Goal: Entertainment & Leisure: Consume media (video, audio)

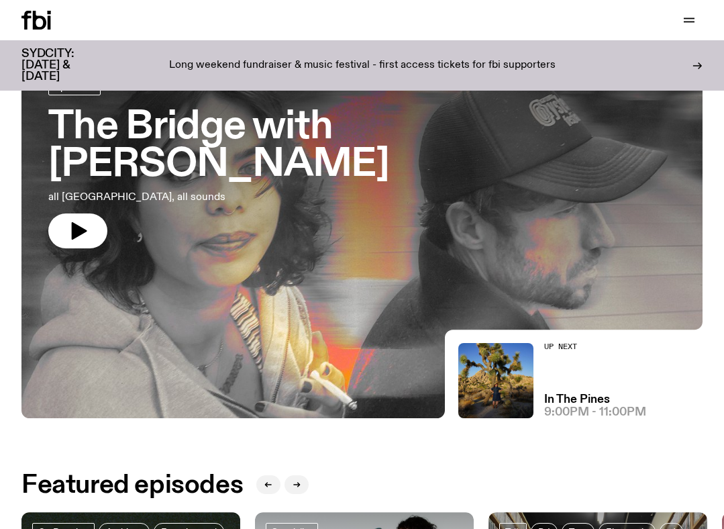
scroll to position [68, 0]
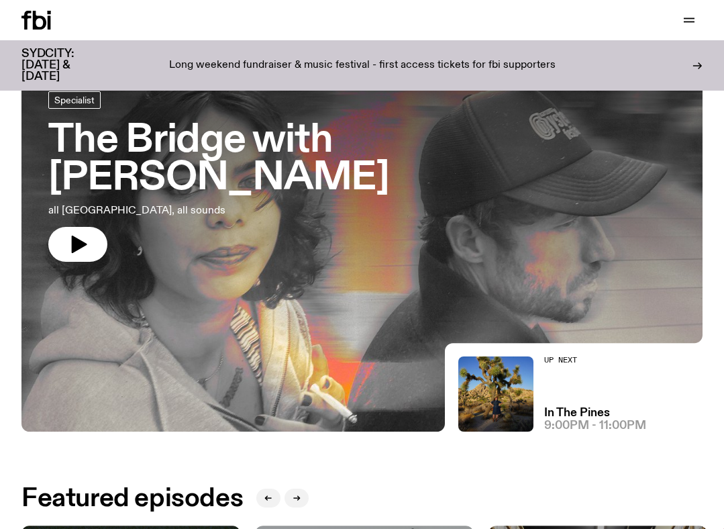
click at [225, 143] on h3 "The Bridge with [PERSON_NAME]" at bounding box center [362, 159] width 628 height 75
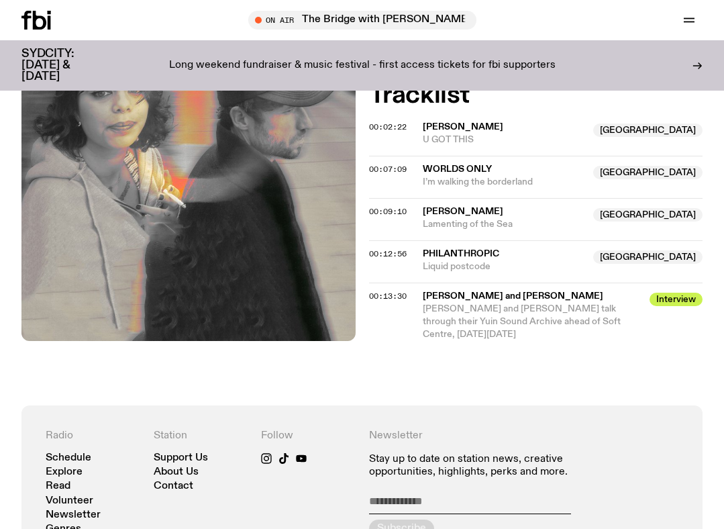
scroll to position [502, 0]
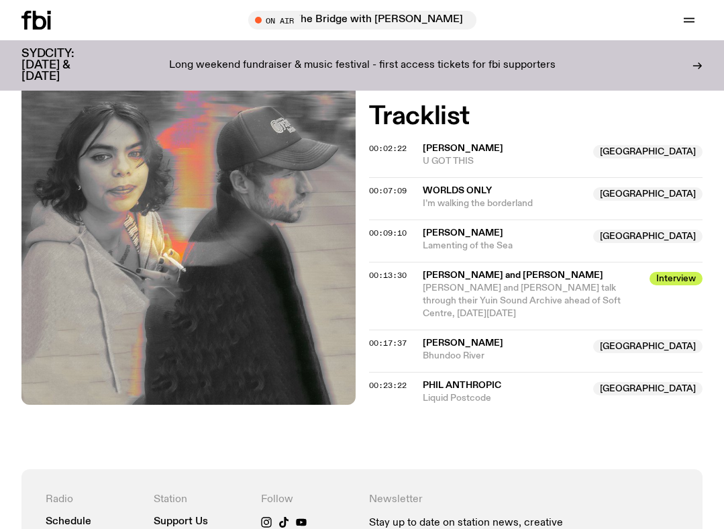
scroll to position [481, 0]
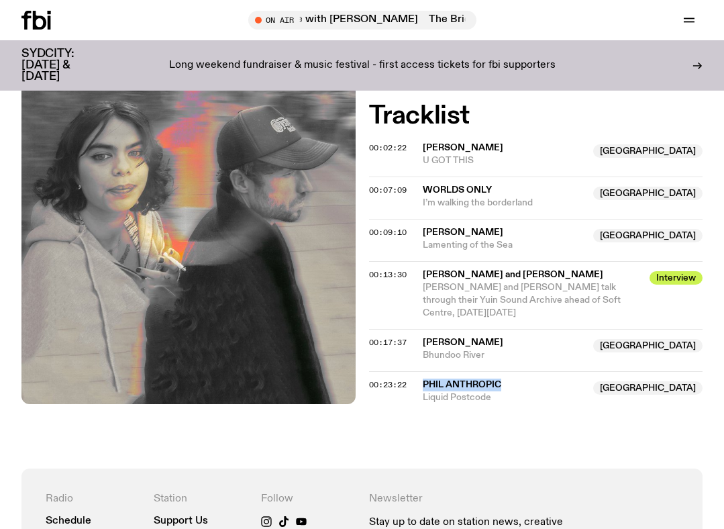
drag, startPoint x: 507, startPoint y: 384, endPoint x: 423, endPoint y: 386, distance: 83.9
click at [423, 386] on span "pHil antHropic" at bounding box center [504, 385] width 163 height 13
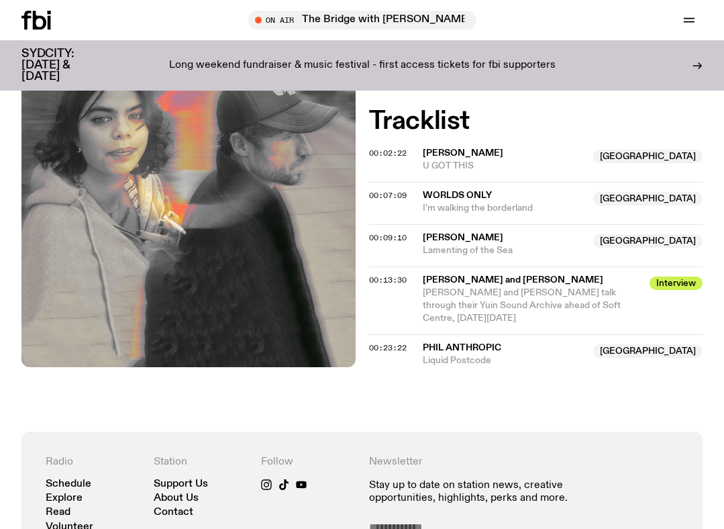
scroll to position [481, 0]
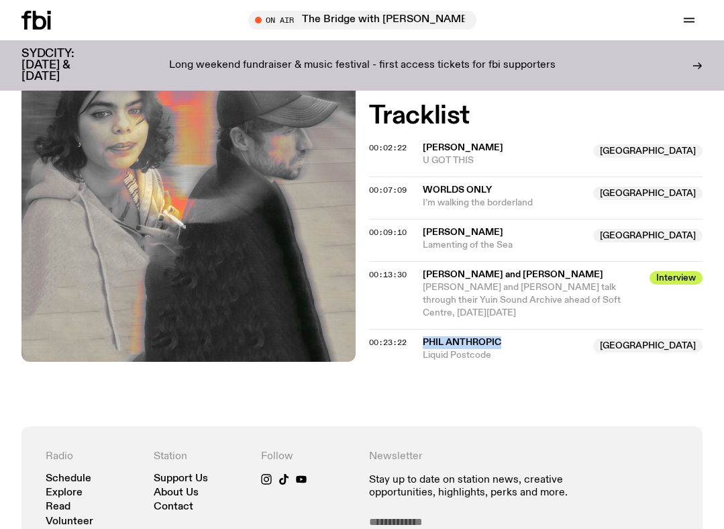
drag, startPoint x: 508, startPoint y: 343, endPoint x: 423, endPoint y: 341, distance: 84.6
click at [423, 341] on span "pHil antHropic" at bounding box center [504, 342] width 163 height 13
click at [499, 387] on div "On Air Now Specialist With special guests Madika Penrith and Sam Miers. Catch t…" at bounding box center [362, 120] width 724 height 612
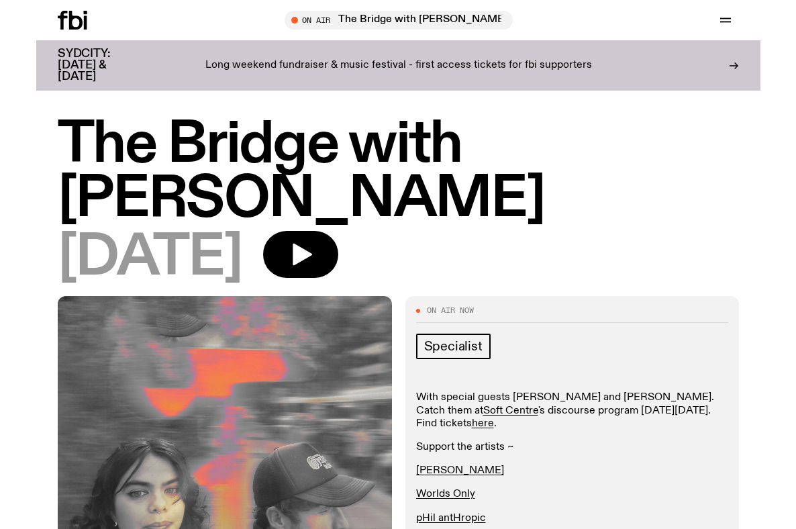
scroll to position [481, 0]
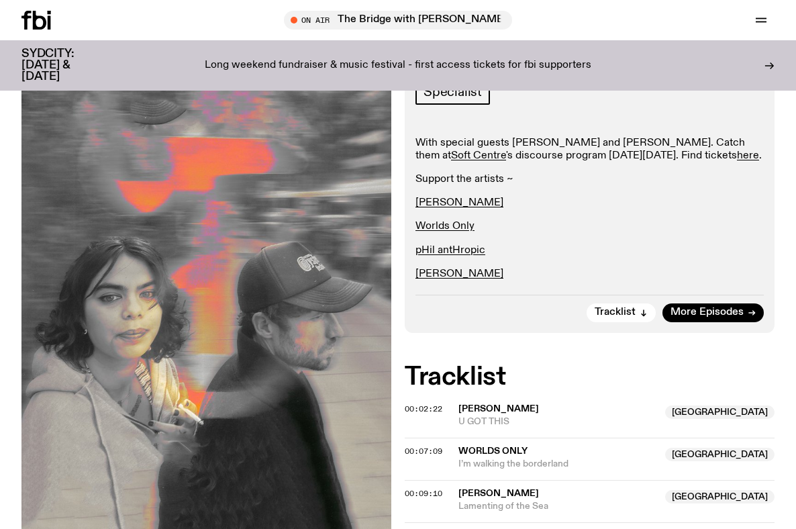
scroll to position [252, 0]
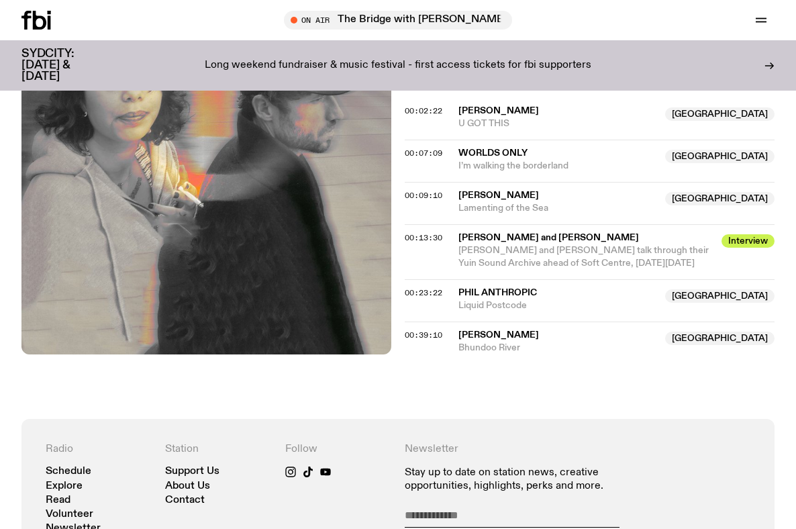
scroll to position [524, 0]
